Goal: Browse casually: Explore the website without a specific task or goal

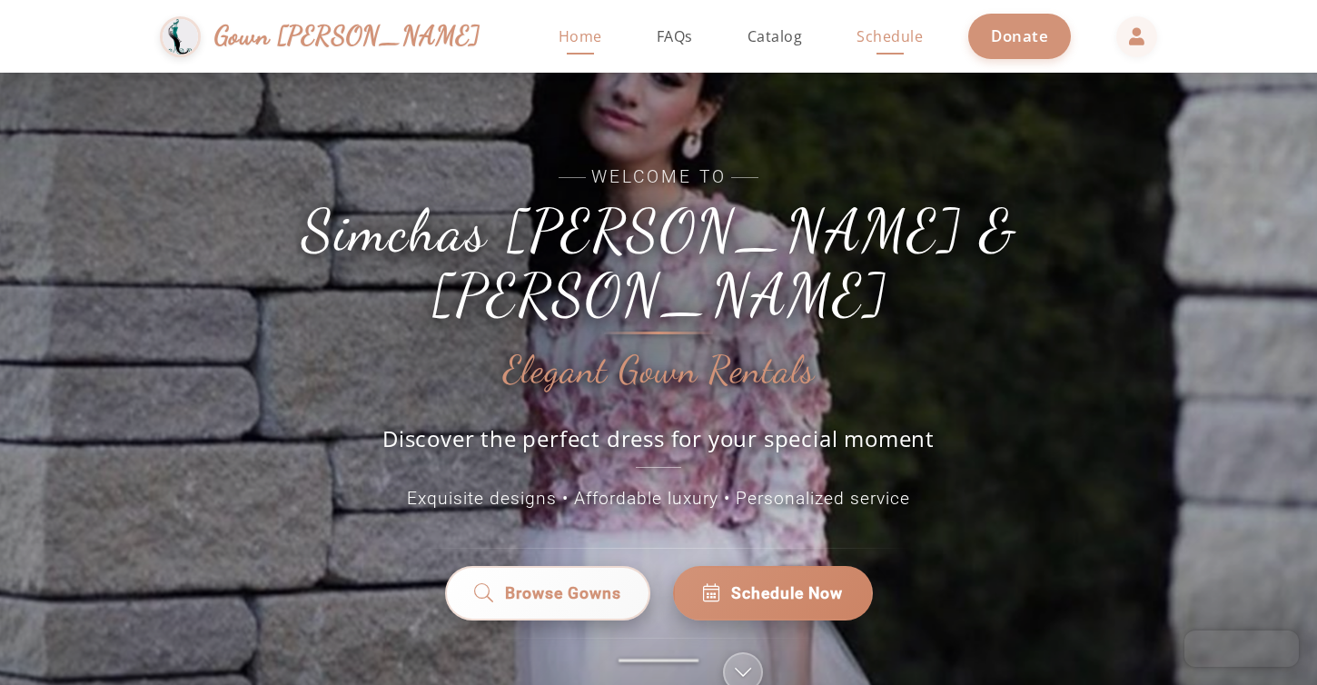
click at [856, 29] on span "Schedule" at bounding box center [889, 36] width 66 height 20
click at [558, 37] on span "Home" at bounding box center [580, 36] width 44 height 20
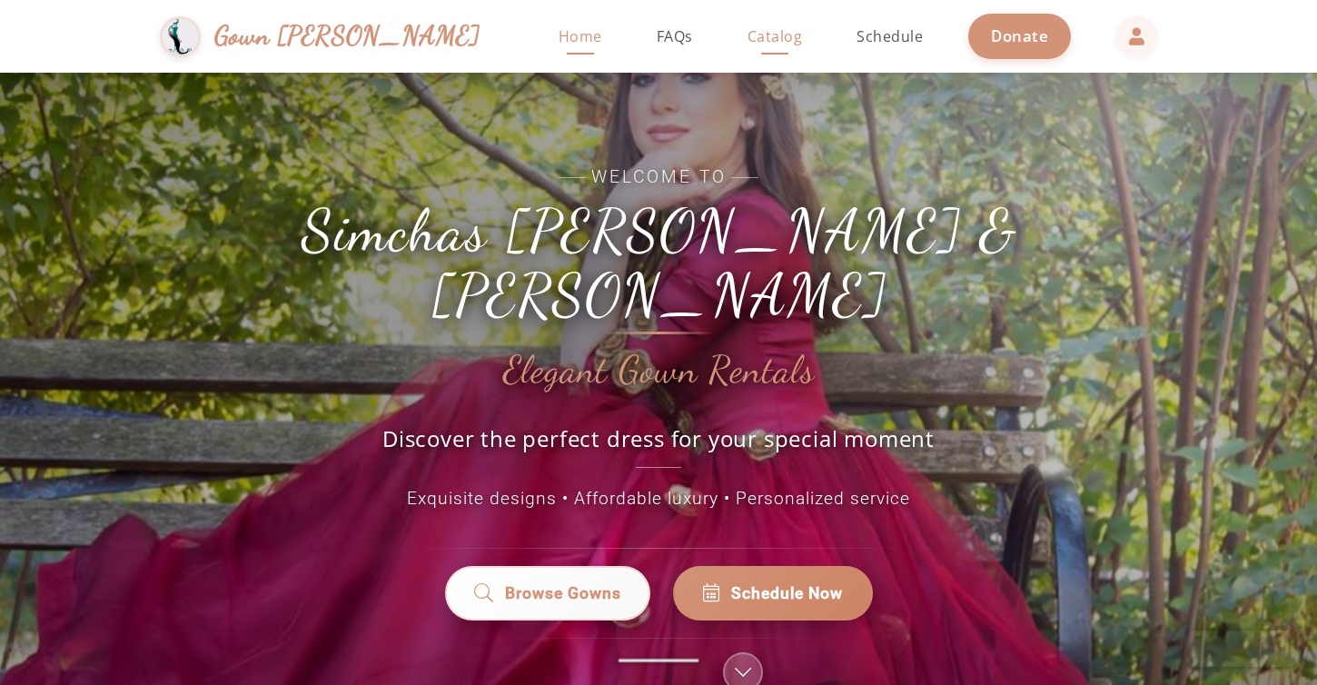
click at [729, 25] on link "Catalog" at bounding box center [775, 36] width 92 height 73
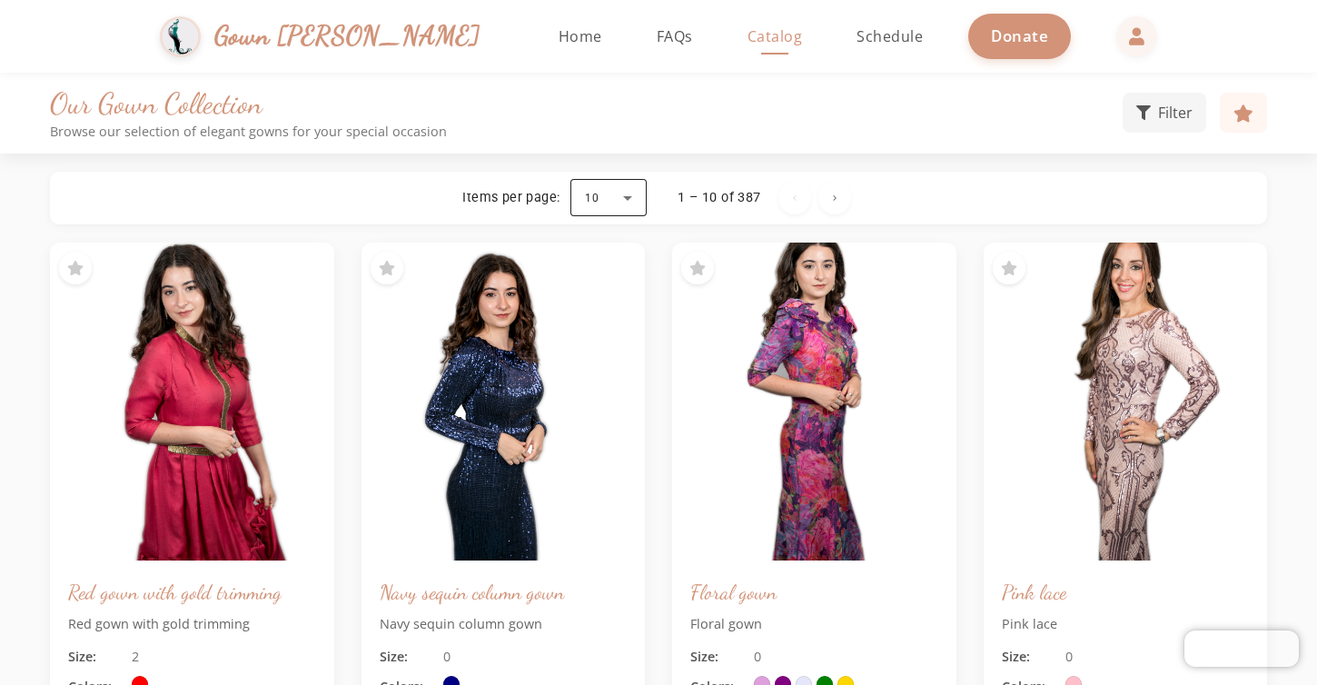
click at [627, 202] on div at bounding box center [608, 198] width 76 height 44
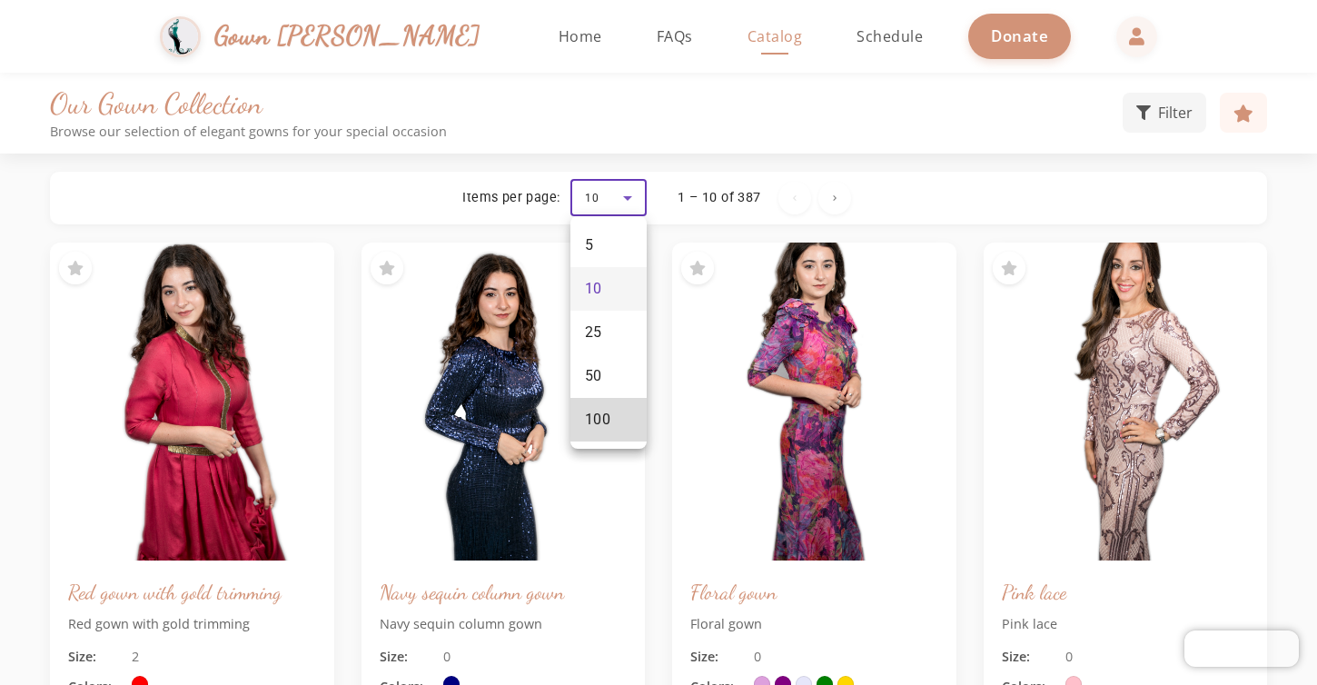
click at [615, 419] on mat-option "100" at bounding box center [608, 420] width 76 height 44
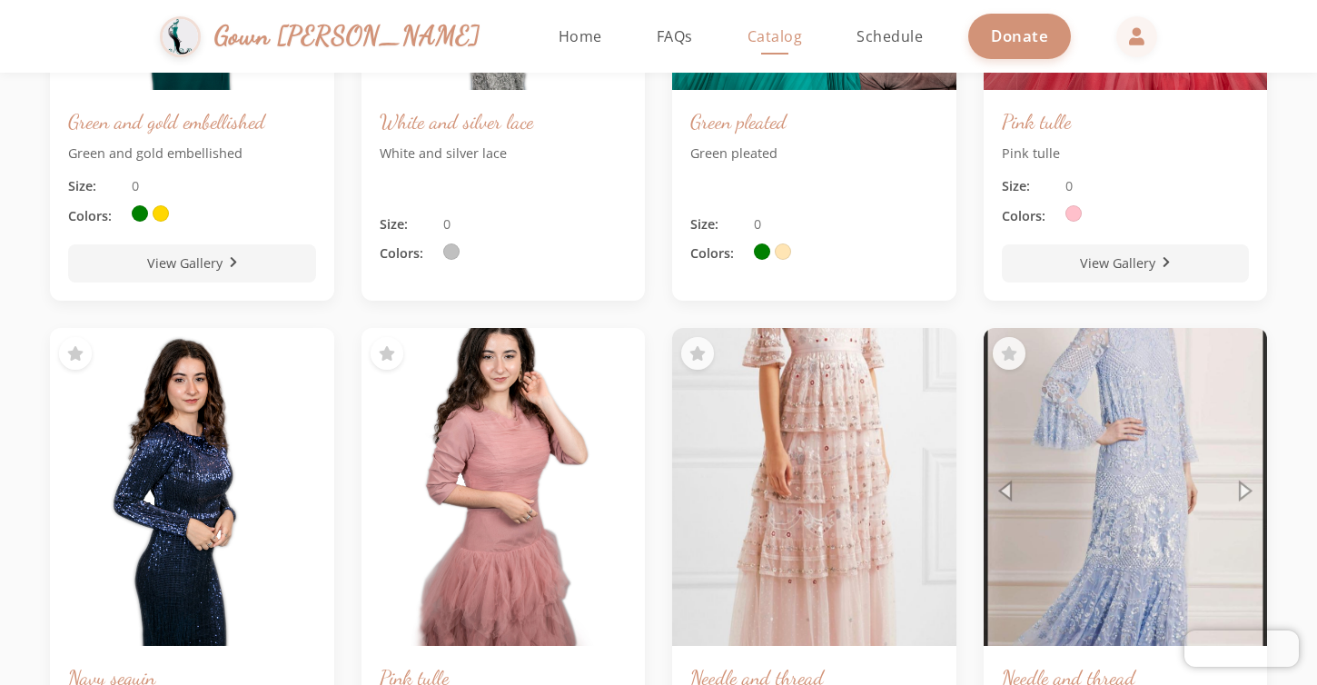
scroll to position [2029, 0]
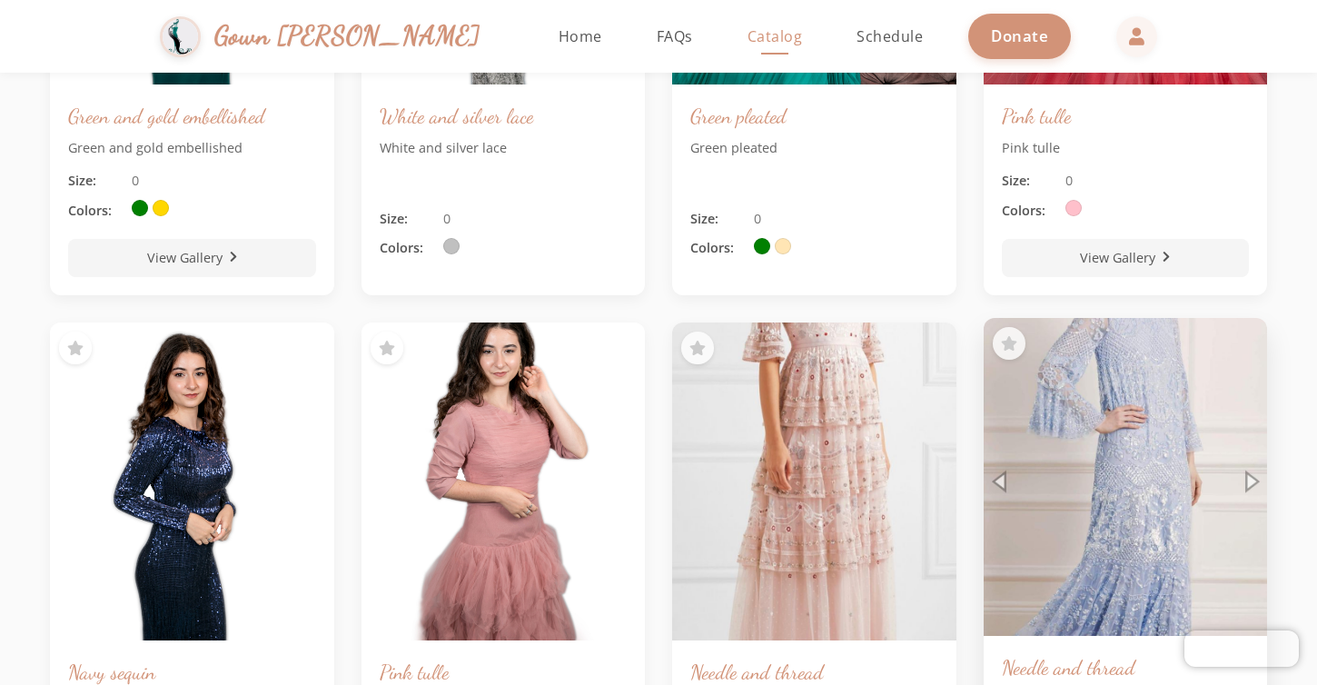
click at [1103, 509] on img at bounding box center [1125, 477] width 298 height 334
click at [1223, 476] on img at bounding box center [1125, 477] width 298 height 334
click at [1246, 476] on img at bounding box center [1125, 477] width 298 height 334
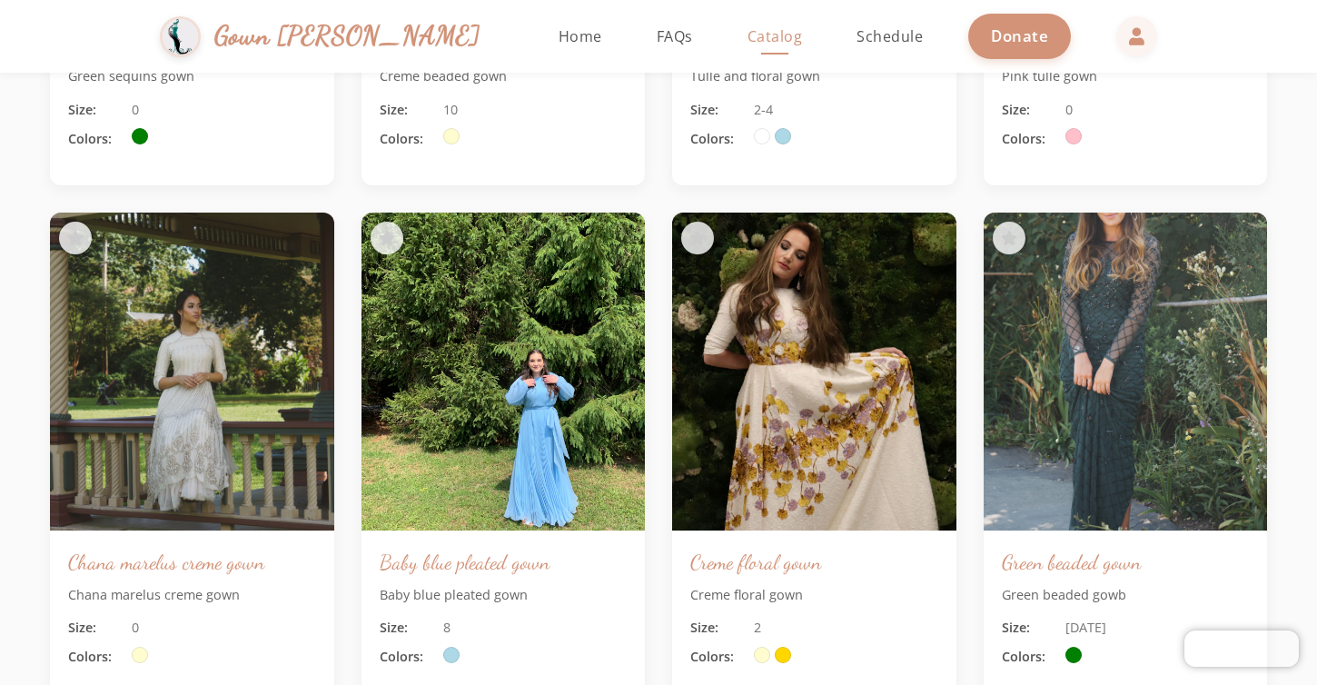
scroll to position [4733, 0]
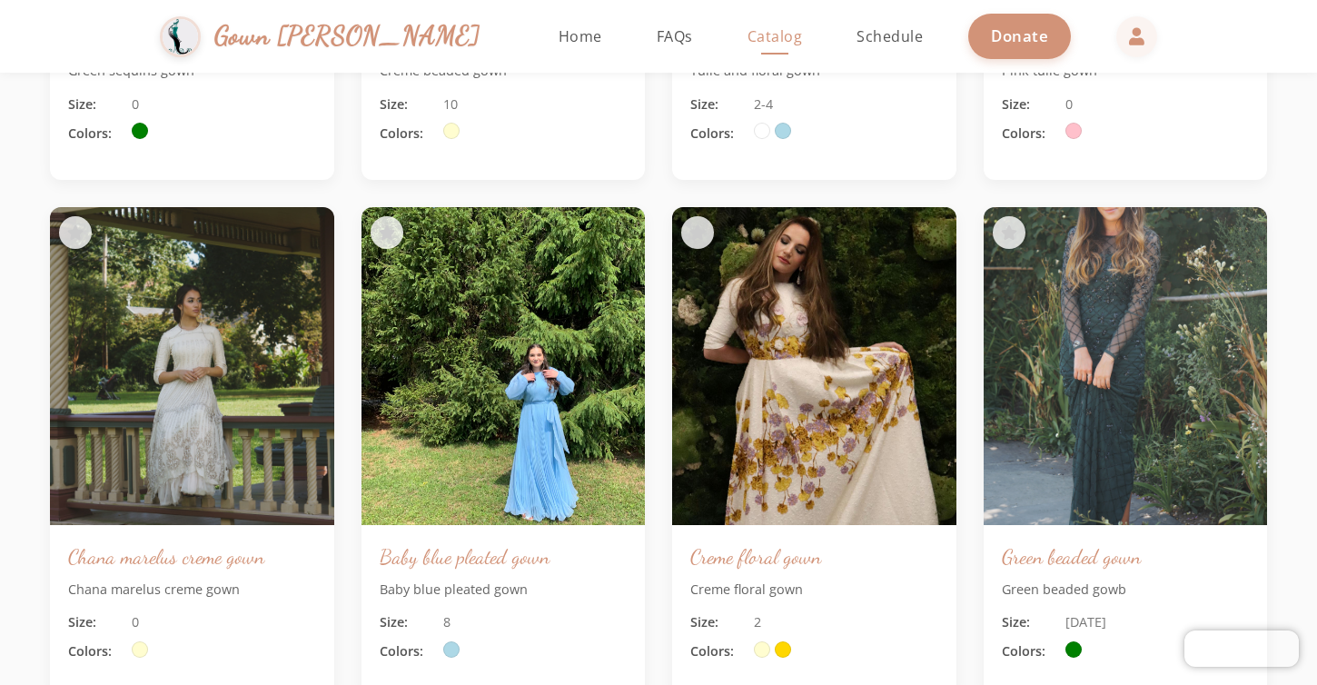
scroll to position [4122, 0]
